Goal: Contribute content

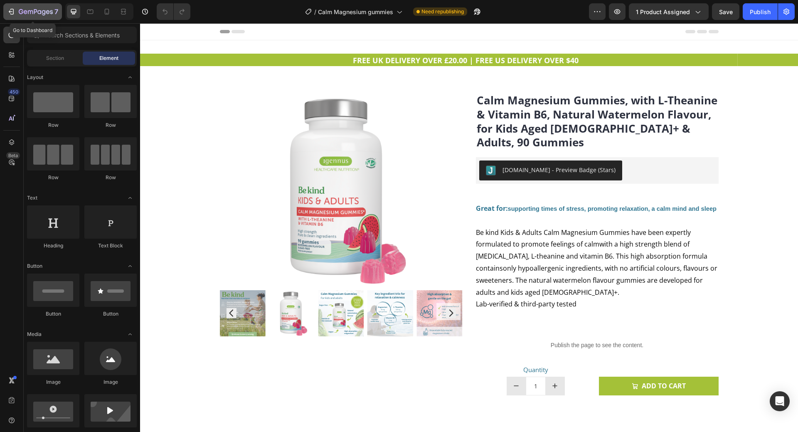
click at [15, 7] on div "7" at bounding box center [32, 12] width 51 height 10
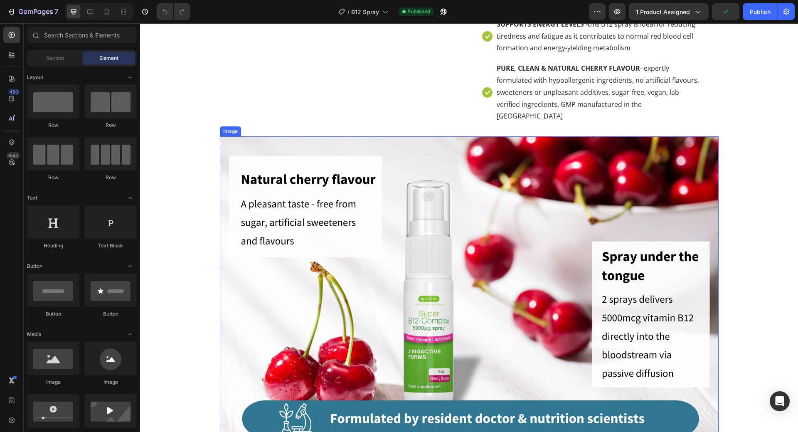
scroll to position [624, 0]
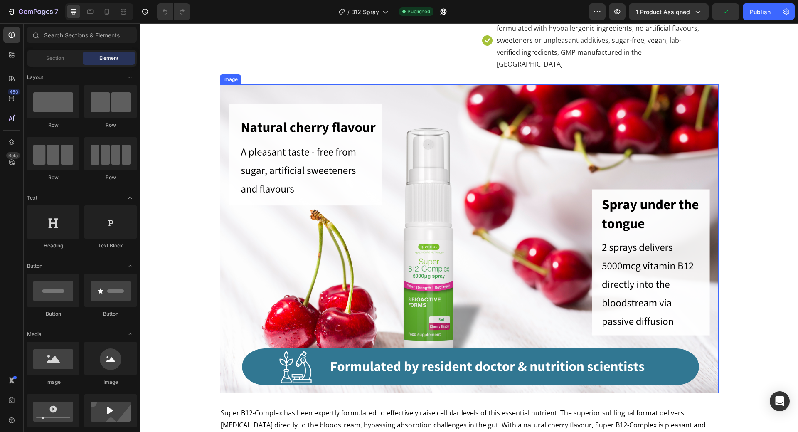
click at [460, 211] on img at bounding box center [469, 238] width 499 height 309
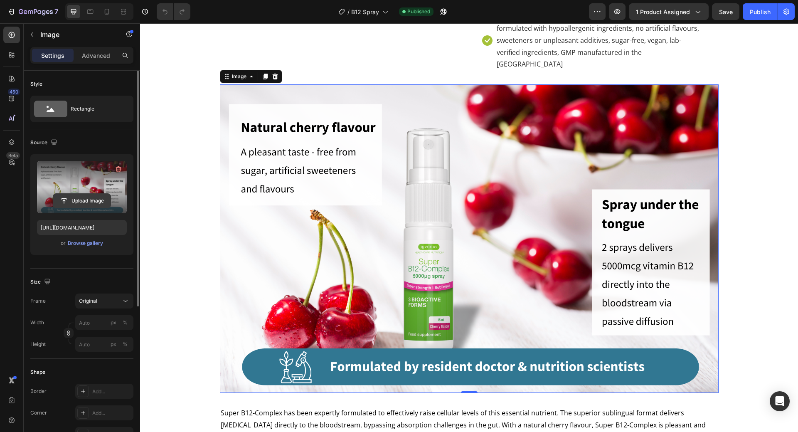
click at [86, 202] on input "file" at bounding box center [81, 201] width 57 height 14
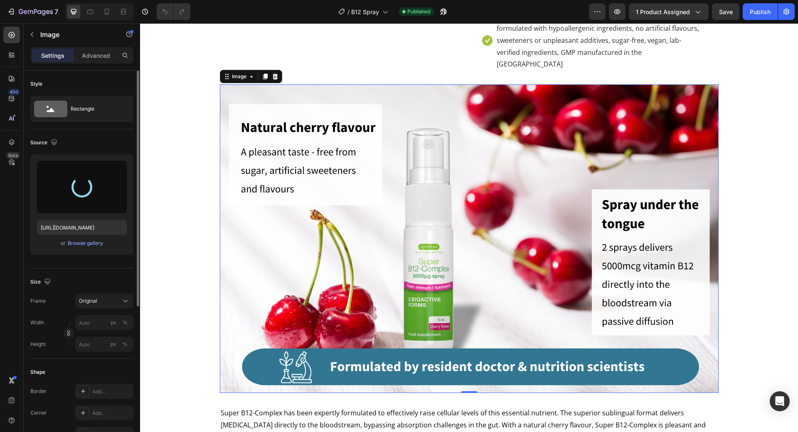
type input "[URL][DOMAIN_NAME]"
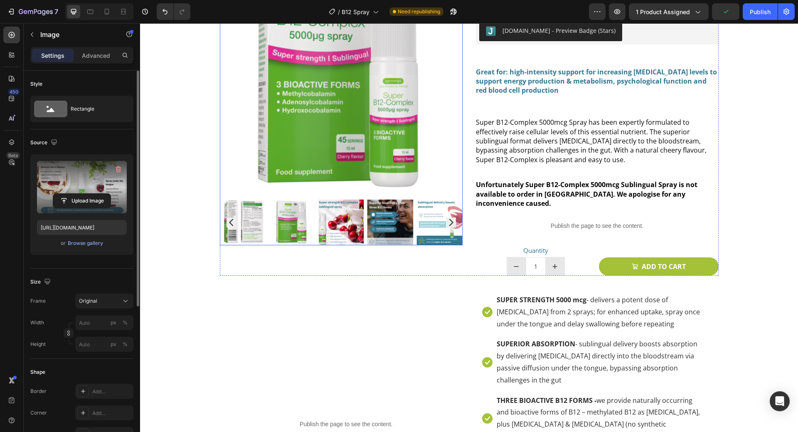
scroll to position [0, 0]
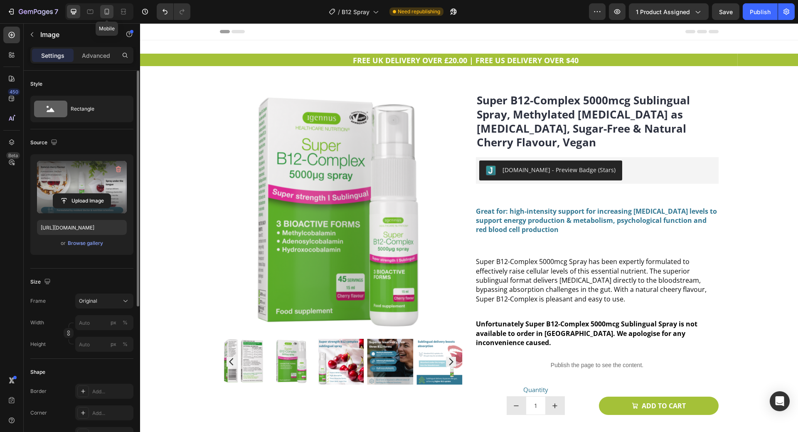
click at [107, 11] on icon at bounding box center [107, 11] width 8 height 8
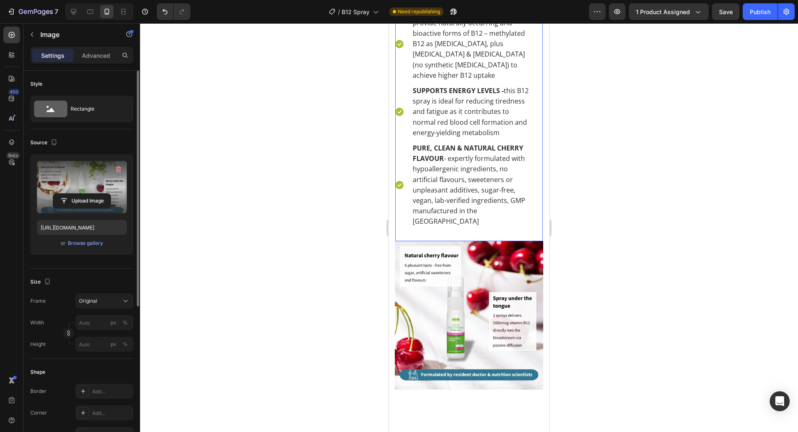
scroll to position [956, 0]
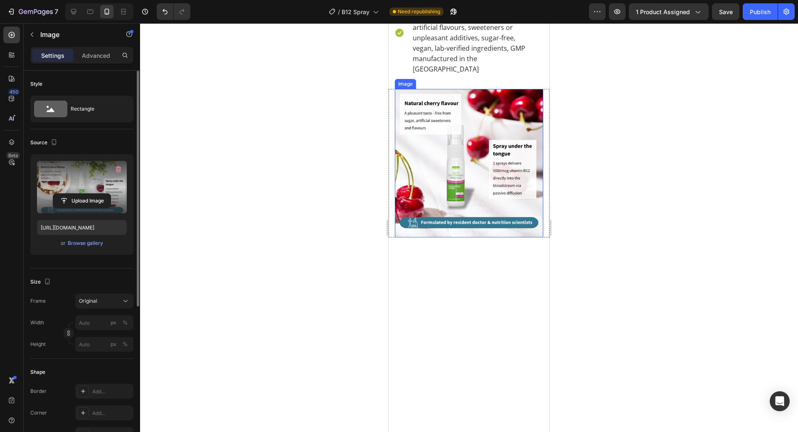
click at [426, 180] on img at bounding box center [469, 163] width 148 height 148
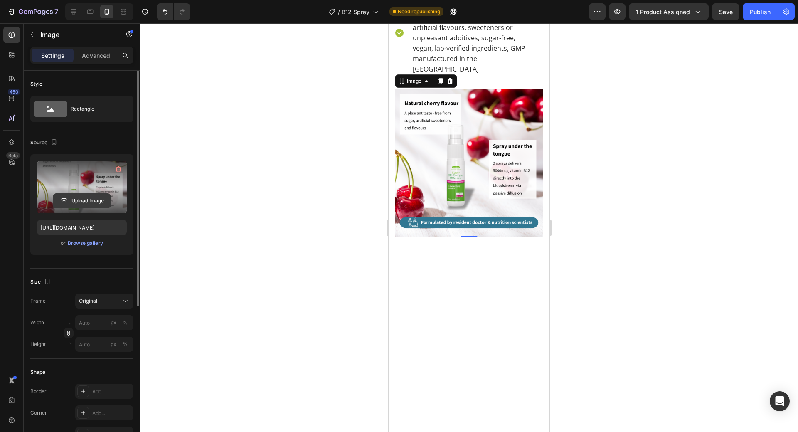
click at [71, 203] on input "file" at bounding box center [81, 201] width 57 height 14
type input "[URL][DOMAIN_NAME]"
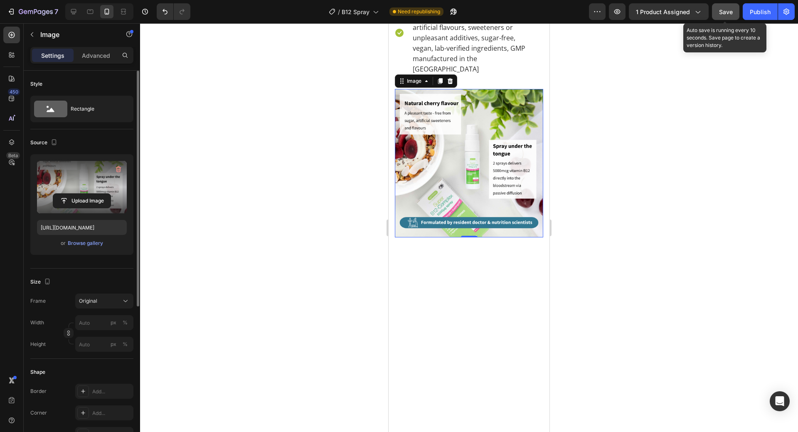
click at [730, 10] on span "Save" at bounding box center [726, 11] width 14 height 7
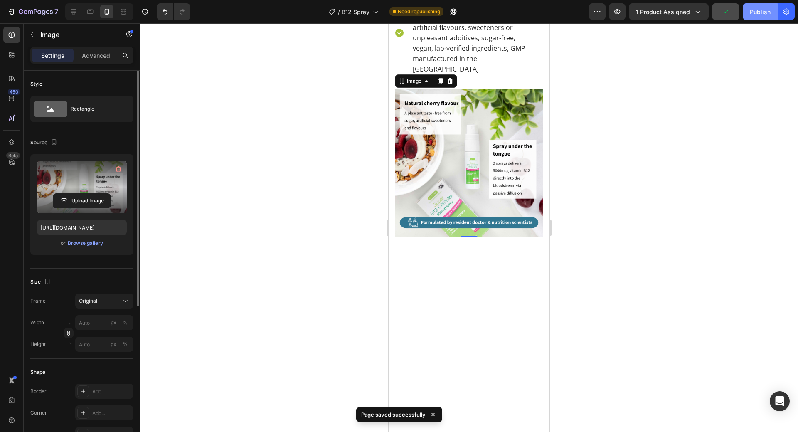
click at [760, 11] on div "Publish" at bounding box center [760, 11] width 21 height 9
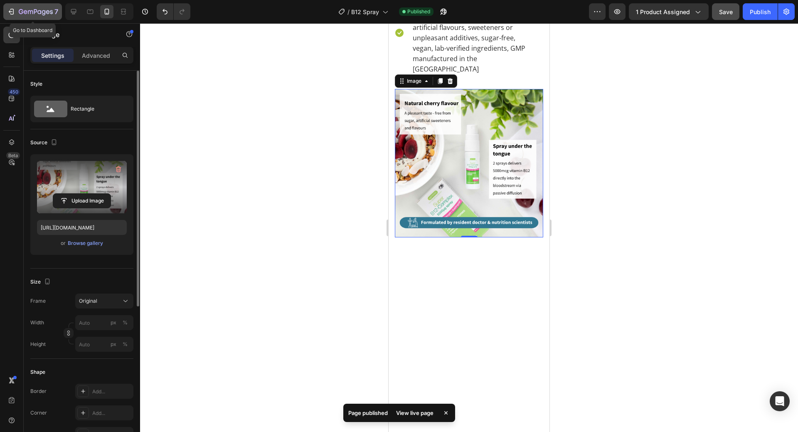
click at [13, 11] on icon "button" at bounding box center [12, 12] width 4 height 6
